Goal: Information Seeking & Learning: Learn about a topic

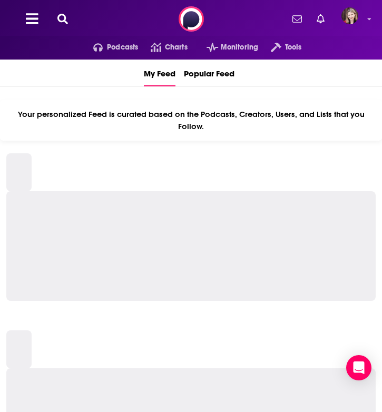
click at [62, 20] on icon at bounding box center [62, 19] width 11 height 11
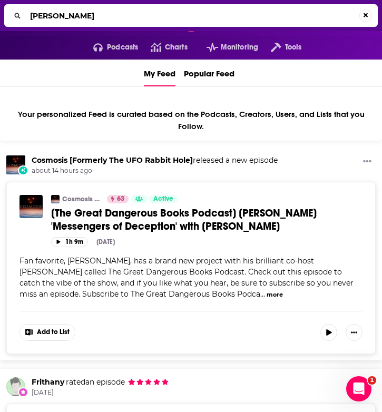
type input "[PERSON_NAME]"
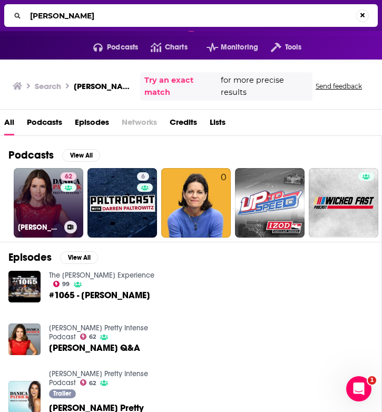
click at [41, 196] on link "62 [PERSON_NAME] Pretty Intense Podcast" at bounding box center [49, 203] width 70 height 70
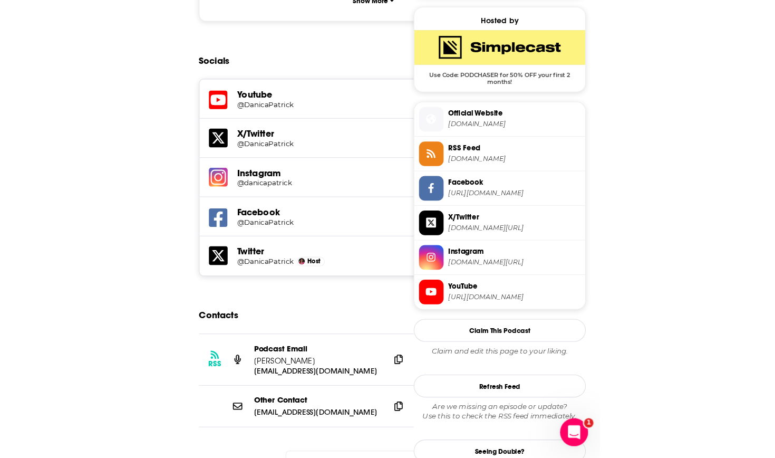
scroll to position [869, 0]
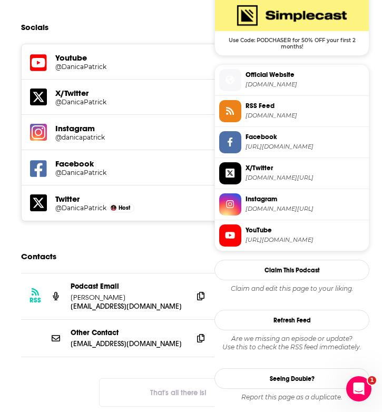
click at [171, 293] on p "[PERSON_NAME]" at bounding box center [128, 297] width 114 height 9
click at [202, 292] on icon at bounding box center [200, 296] width 7 height 8
click at [203, 292] on icon at bounding box center [200, 296] width 7 height 8
click at [198, 334] on icon at bounding box center [200, 338] width 7 height 8
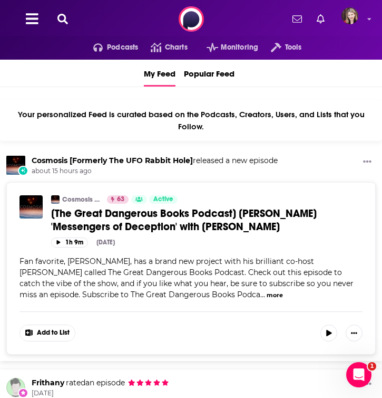
click at [60, 15] on icon at bounding box center [62, 19] width 11 height 11
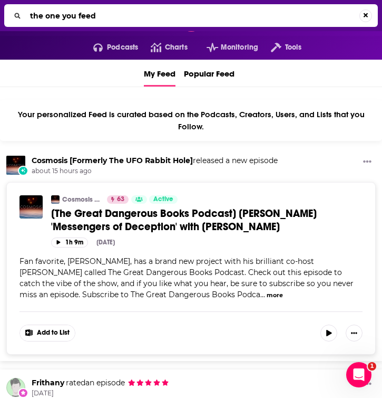
type input "the one you feed"
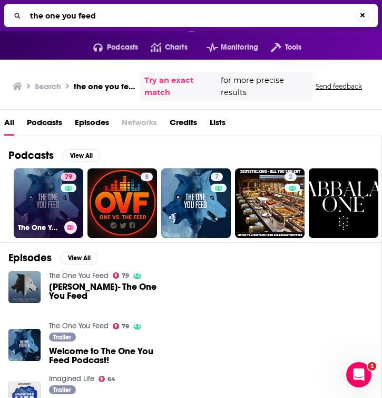
click at [55, 207] on link "79 The One You Feed" at bounding box center [49, 203] width 70 height 70
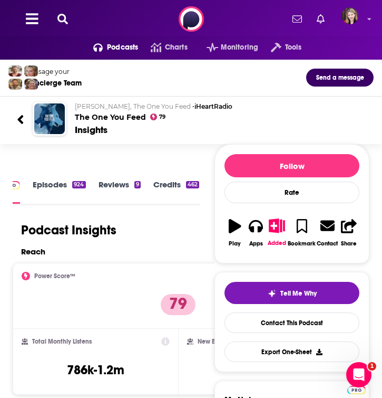
click at [95, 117] on h2 "Eric Zimmer, The One You Feed • iHeartRadio The One You Feed" at bounding box center [220, 112] width 291 height 20
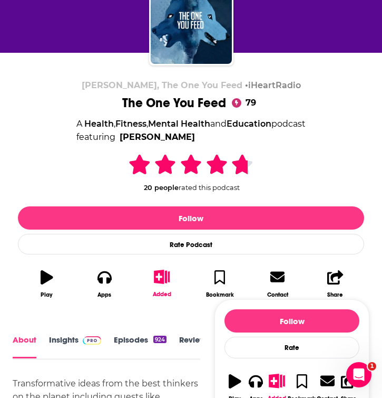
scroll to position [104, 0]
click at [69, 340] on link "Insights" at bounding box center [75, 346] width 52 height 24
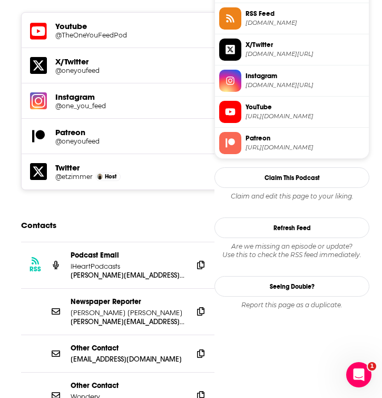
scroll to position [881, 0]
